Goal: Entertainment & Leisure: Consume media (video, audio)

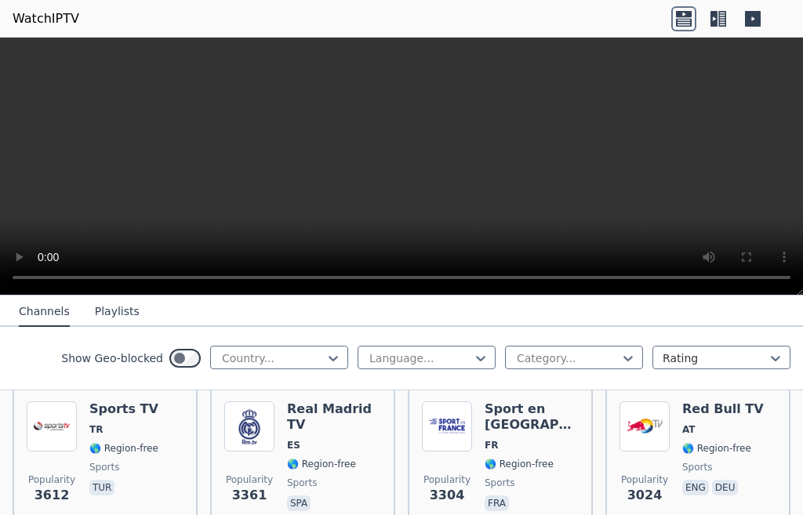
scroll to position [470, 0]
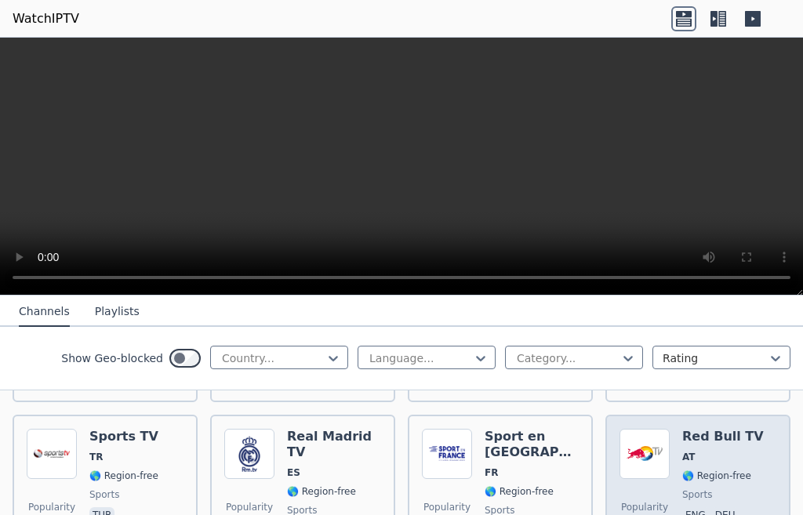
click at [688, 469] on span "🌎 Region-free" at bounding box center [716, 475] width 69 height 13
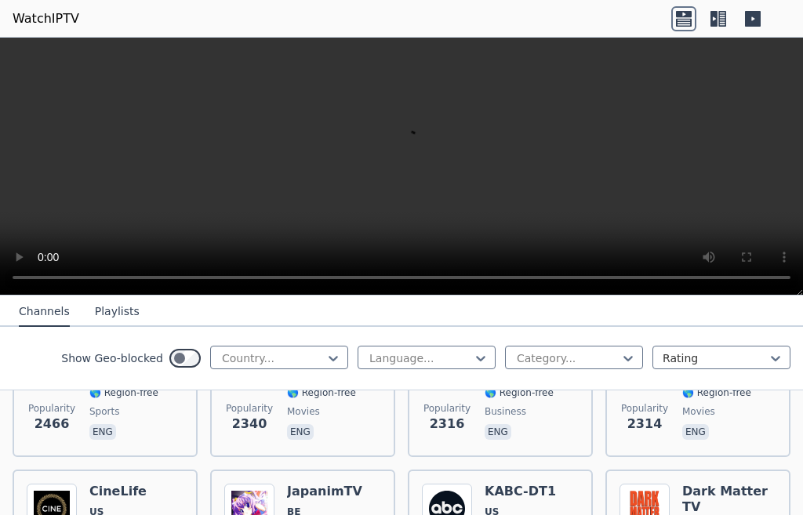
scroll to position [941, 0]
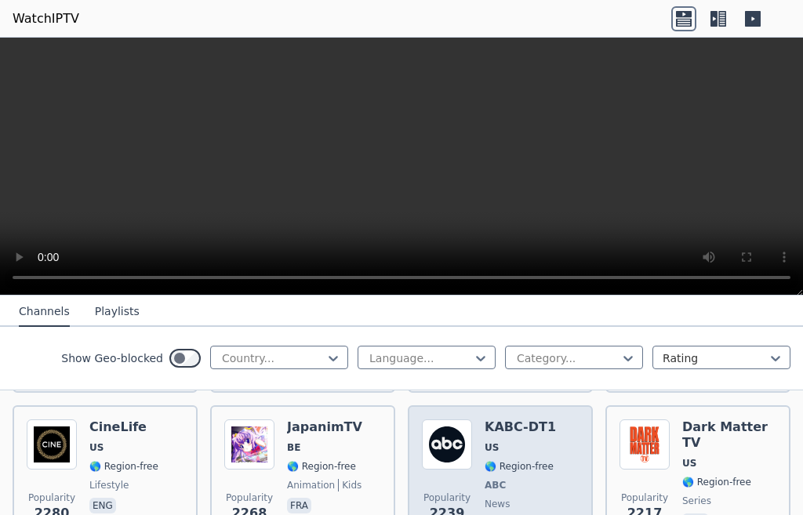
click at [491, 479] on span "ABC" at bounding box center [494, 485] width 21 height 13
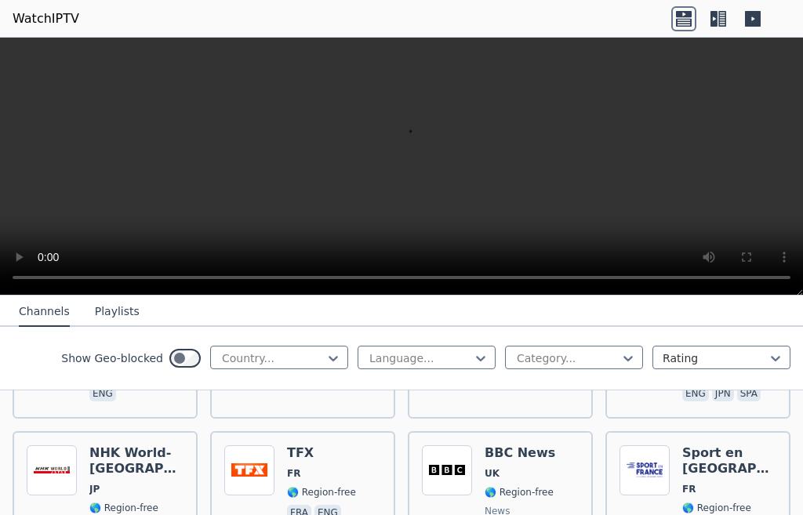
scroll to position [1254, 0]
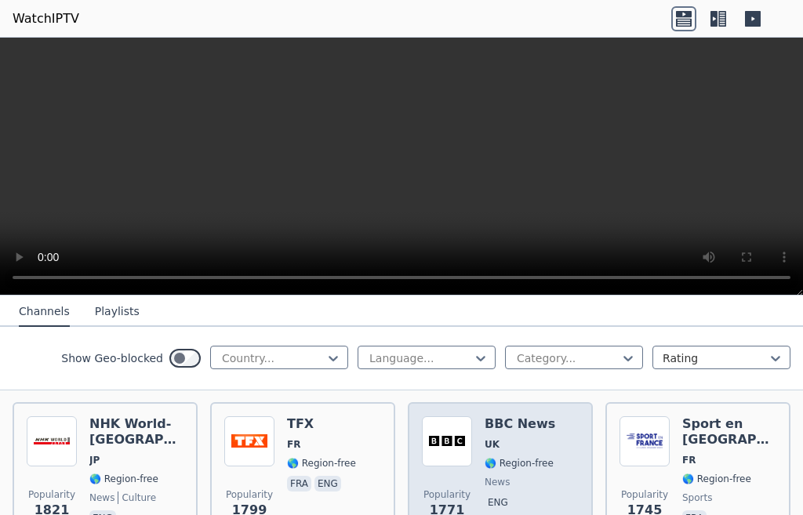
click at [484, 476] on span "news" at bounding box center [496, 482] width 25 height 13
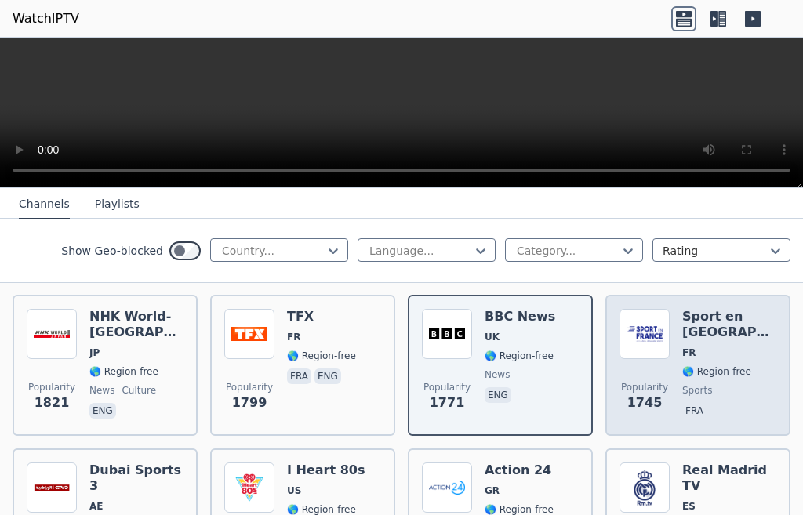
click at [684, 384] on span "sports" at bounding box center [697, 390] width 30 height 13
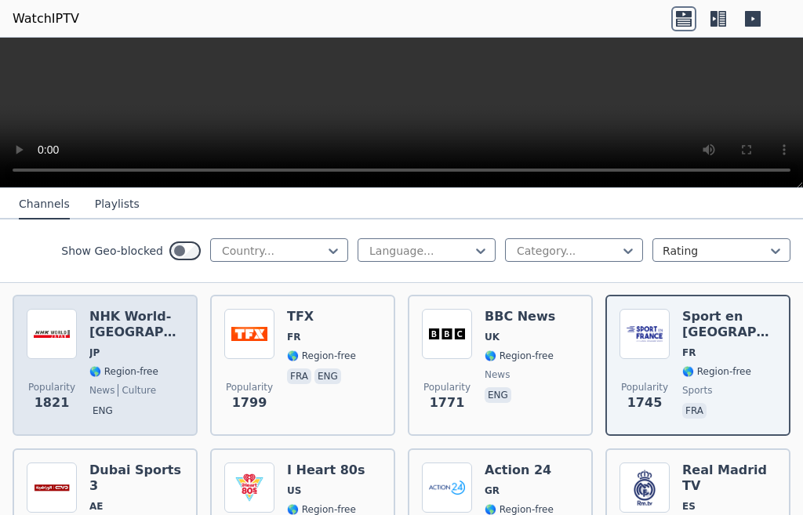
click at [121, 384] on span "culture" at bounding box center [137, 390] width 38 height 13
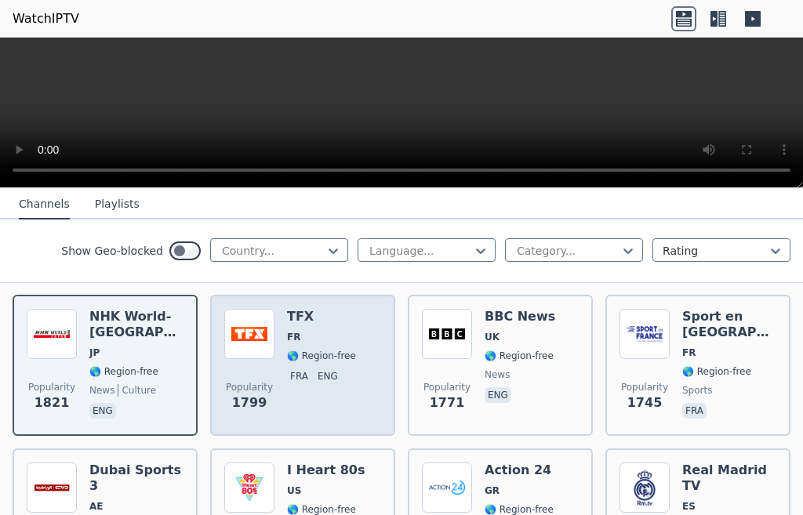
click at [288, 353] on div "TFX FR 🌎 Region-free fra eng" at bounding box center [321, 365] width 69 height 113
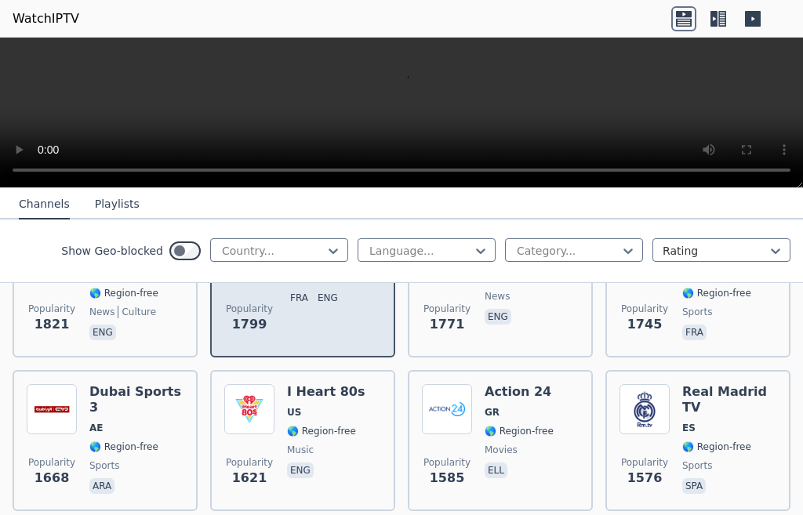
scroll to position [1411, 0]
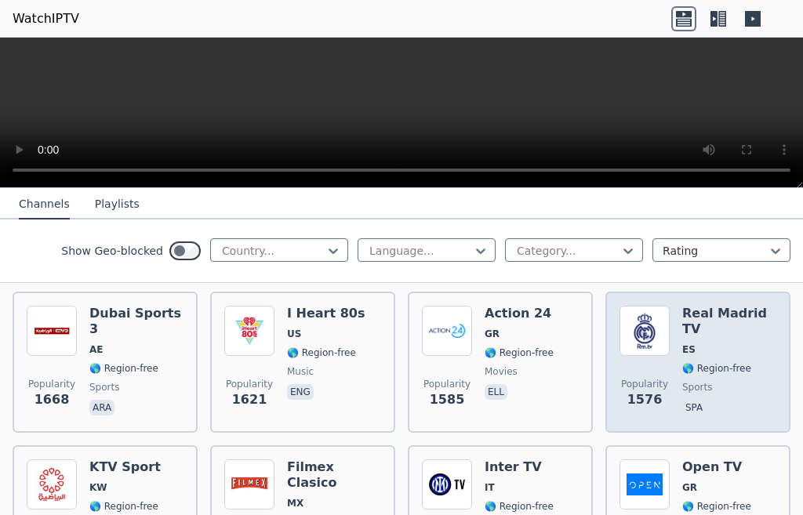
click at [661, 355] on div "Popularity 1576 Real Madrid TV ES 🌎 Region-free sports spa" at bounding box center [697, 362] width 157 height 113
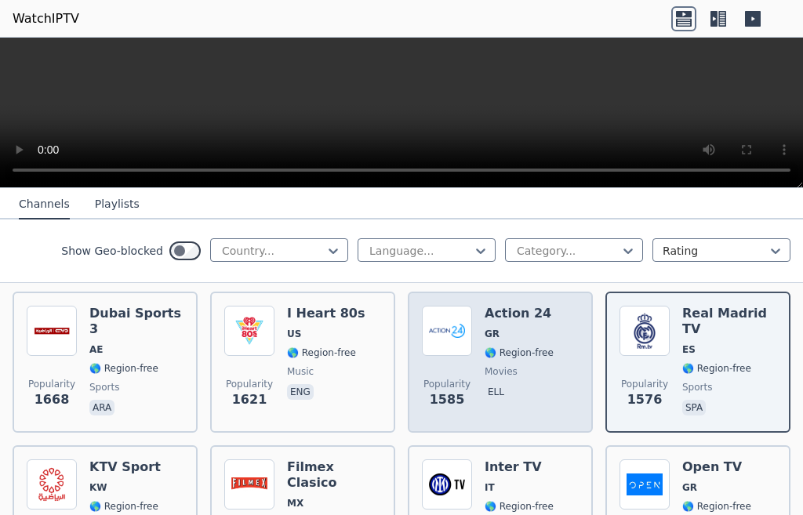
click at [484, 368] on div "Action 24 GR 🌎 Region-free movies ell" at bounding box center [518, 362] width 69 height 113
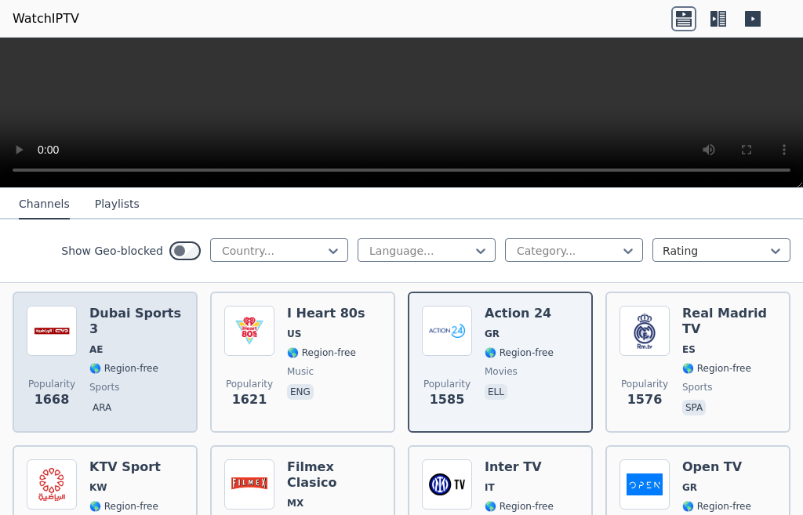
click at [101, 381] on span "sports" at bounding box center [104, 387] width 30 height 13
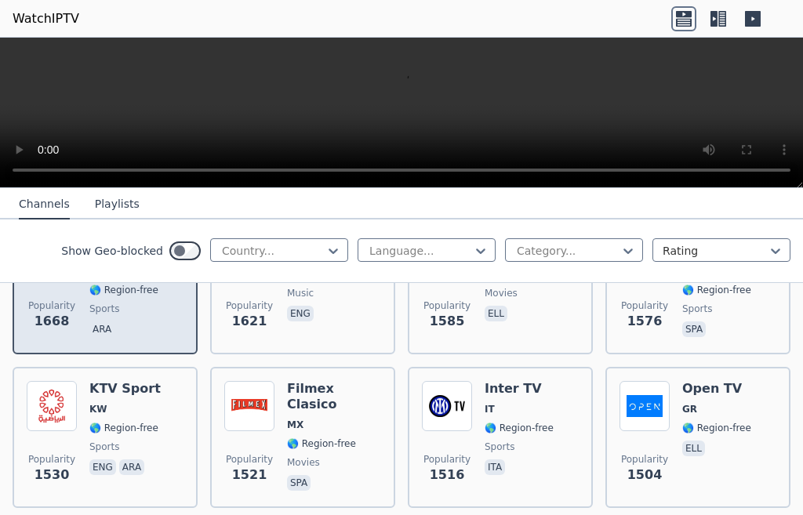
scroll to position [1568, 0]
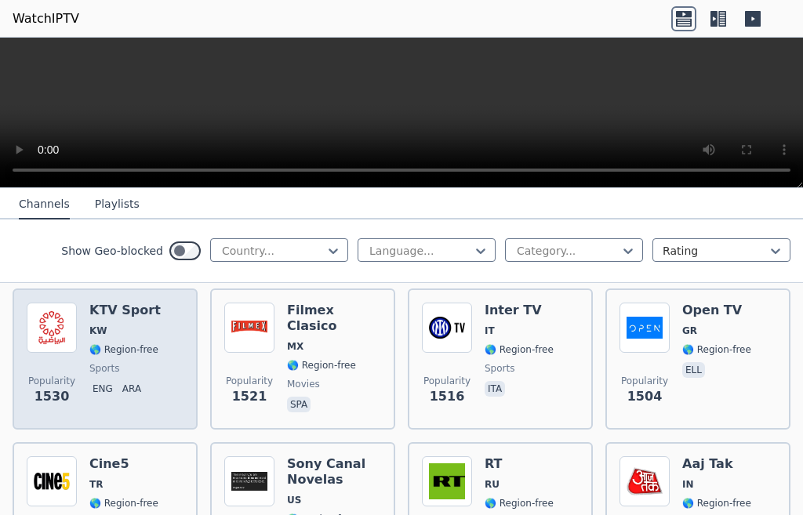
click at [97, 343] on span "🌎 Region-free" at bounding box center [123, 349] width 69 height 13
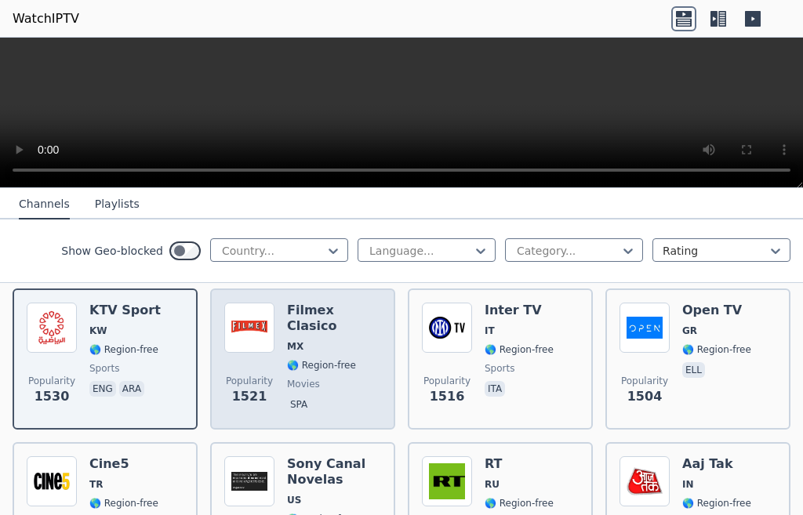
click at [299, 378] on span "movies" at bounding box center [303, 384] width 33 height 13
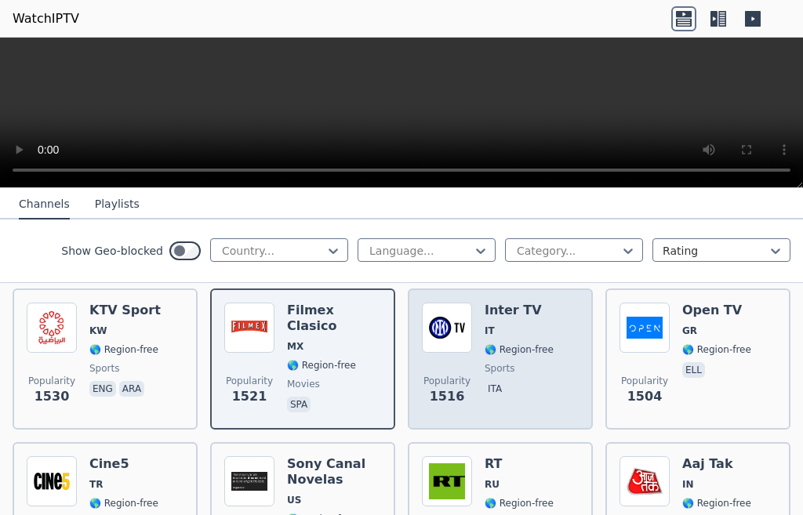
click at [475, 345] on div "Popularity 1516 Inter TV IT 🌎 Region-free sports ita" at bounding box center [500, 359] width 157 height 113
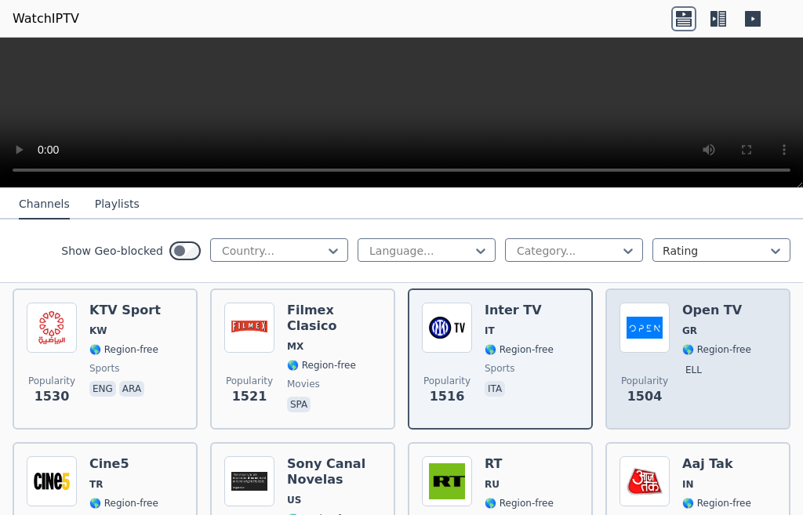
click at [654, 350] on div "Popularity 1504" at bounding box center [644, 359] width 50 height 113
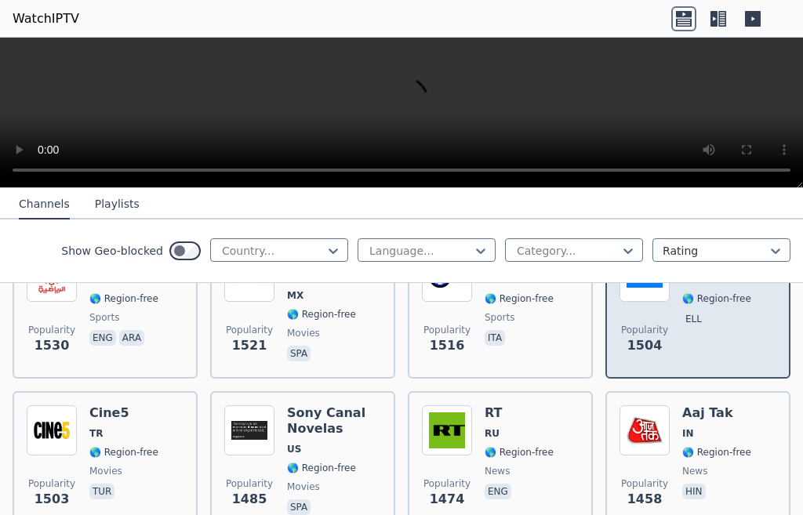
scroll to position [1646, 0]
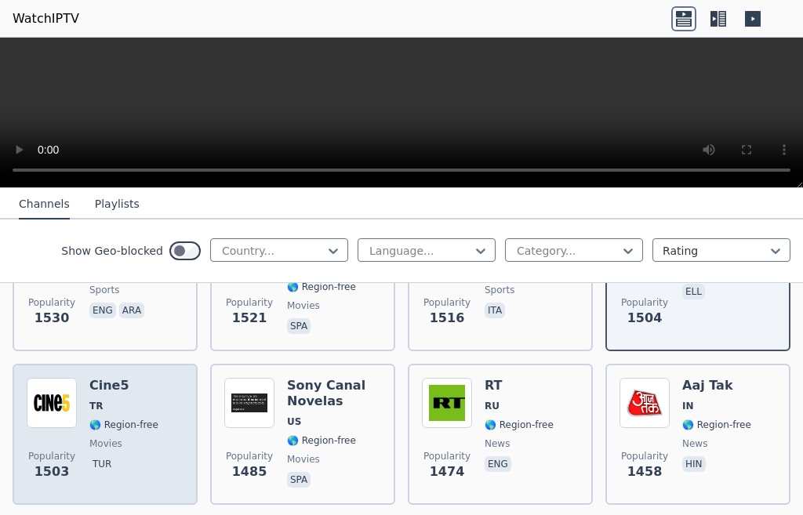
click at [92, 420] on div "Cine5 TR 🌎 Region-free movies tur" at bounding box center [123, 434] width 69 height 113
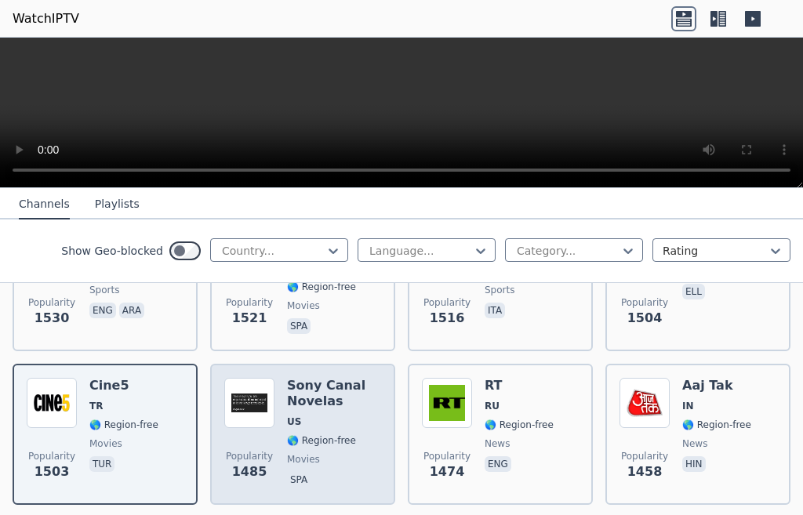
click at [292, 434] on span "🌎 Region-free" at bounding box center [321, 440] width 69 height 13
